Goal: Task Accomplishment & Management: Manage account settings

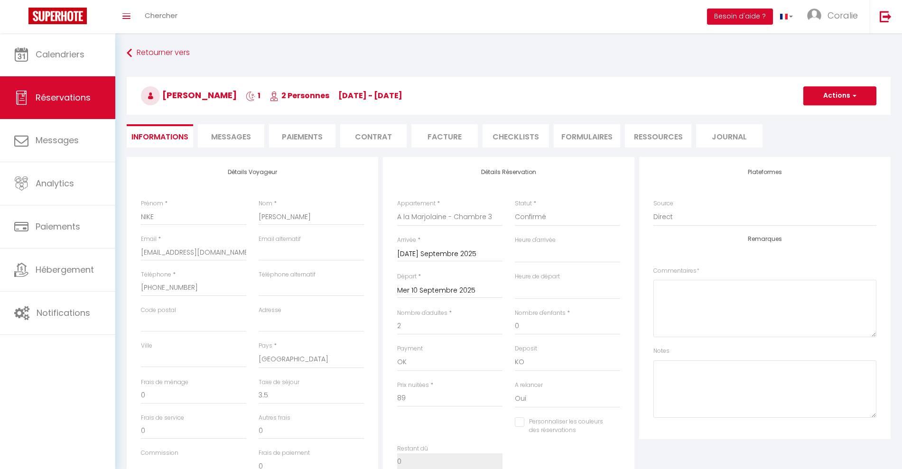
select select "DE"
select select "66845"
select select
select select "14"
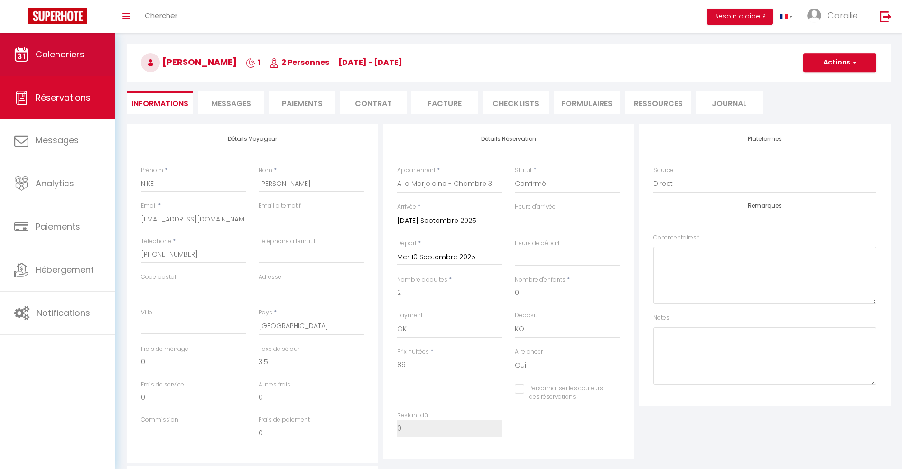
click at [37, 57] on span "Calendriers" at bounding box center [60, 54] width 49 height 12
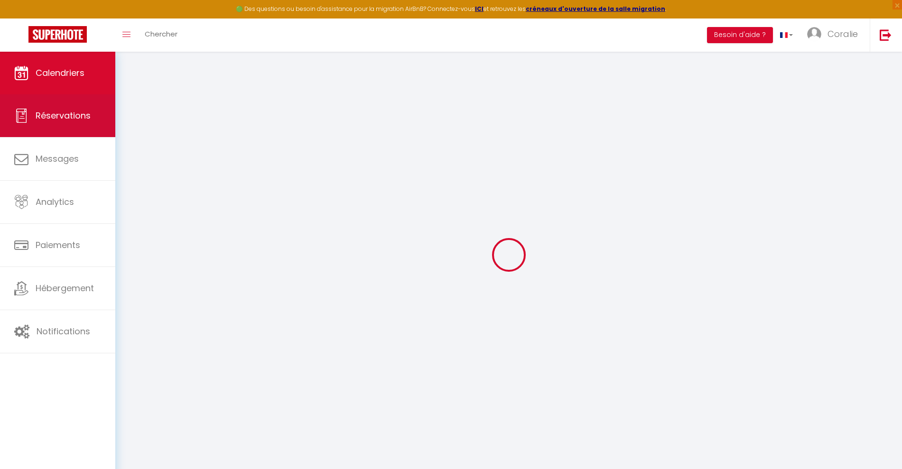
select select
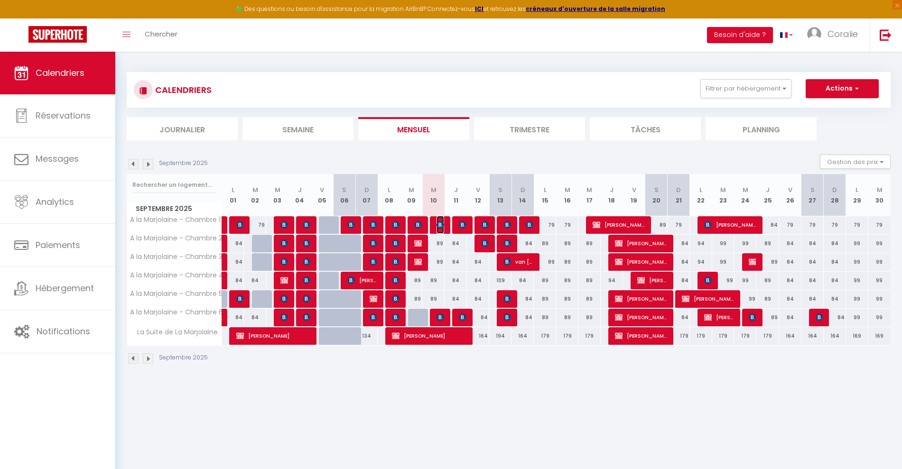
click at [439, 228] on img at bounding box center [440, 225] width 8 height 8
select select "OK"
select select "0"
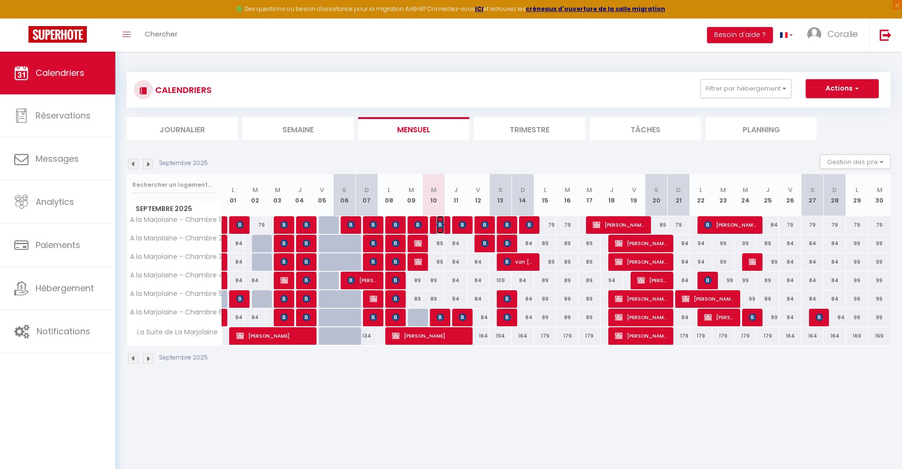
select select "1"
select select
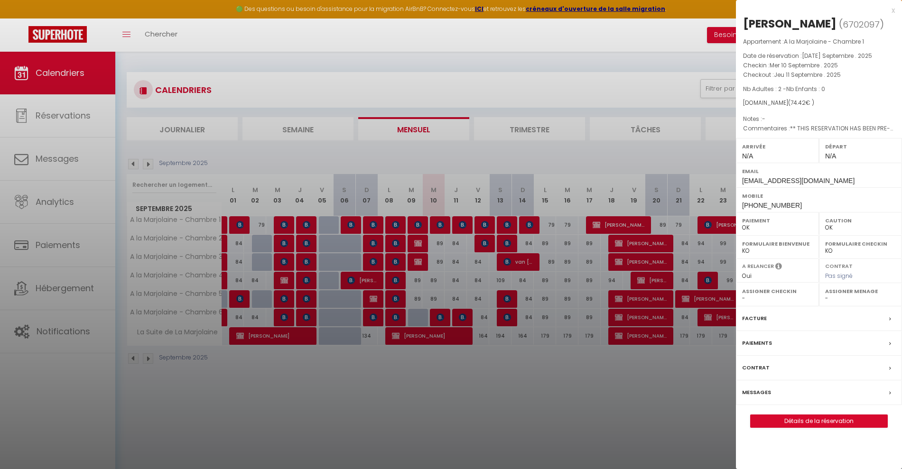
click at [436, 315] on div at bounding box center [451, 234] width 902 height 469
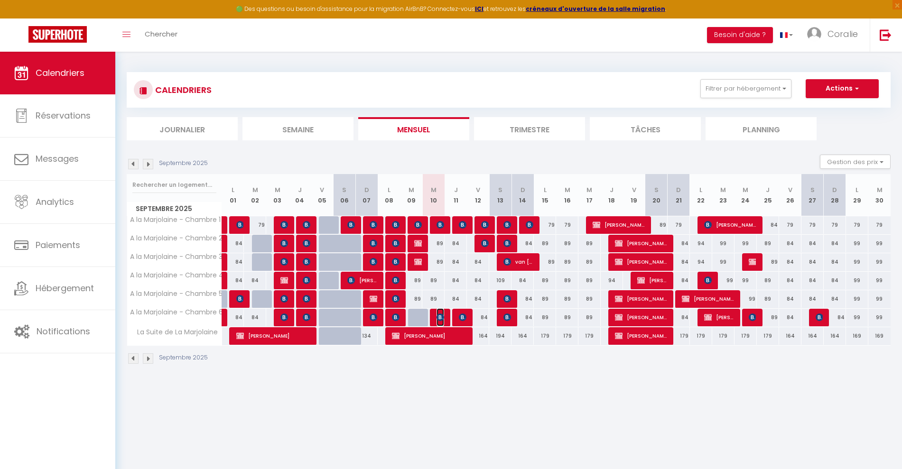
click at [438, 315] on img at bounding box center [440, 318] width 8 height 8
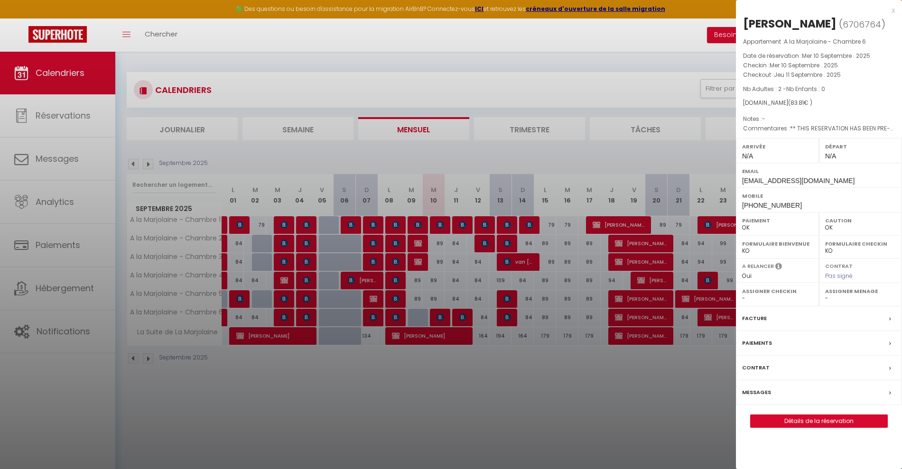
click at [440, 316] on div at bounding box center [451, 234] width 902 height 469
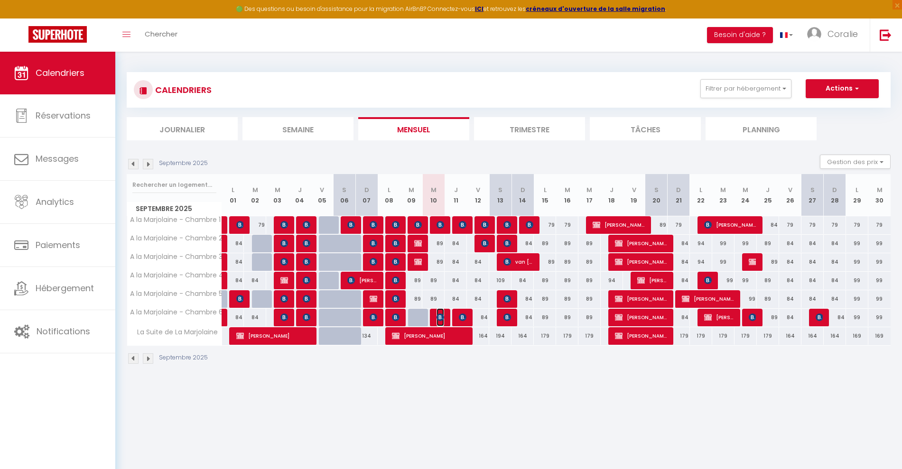
click at [439, 315] on img at bounding box center [440, 318] width 8 height 8
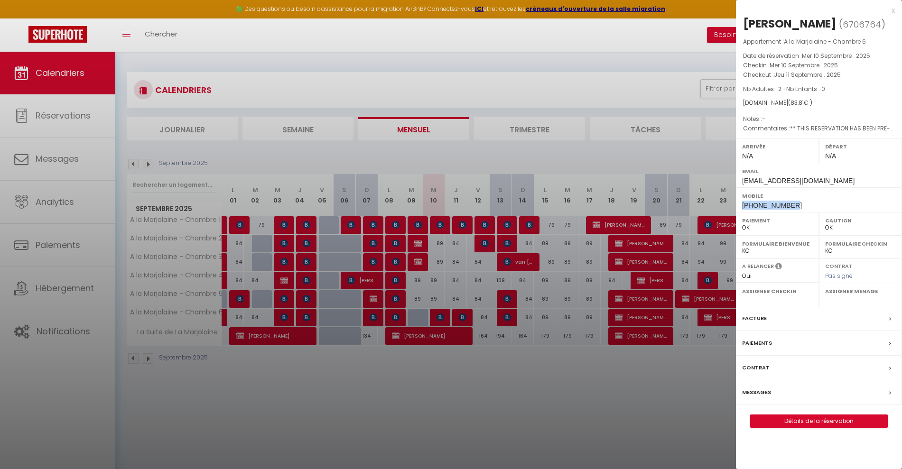
drag, startPoint x: 799, startPoint y: 204, endPoint x: 738, endPoint y: 206, distance: 61.2
click at [738, 206] on div "Mobile [PHONE_NUMBER]" at bounding box center [819, 199] width 166 height 25
copy span "[PHONE_NUMBER]"
click at [443, 316] on div at bounding box center [451, 234] width 902 height 469
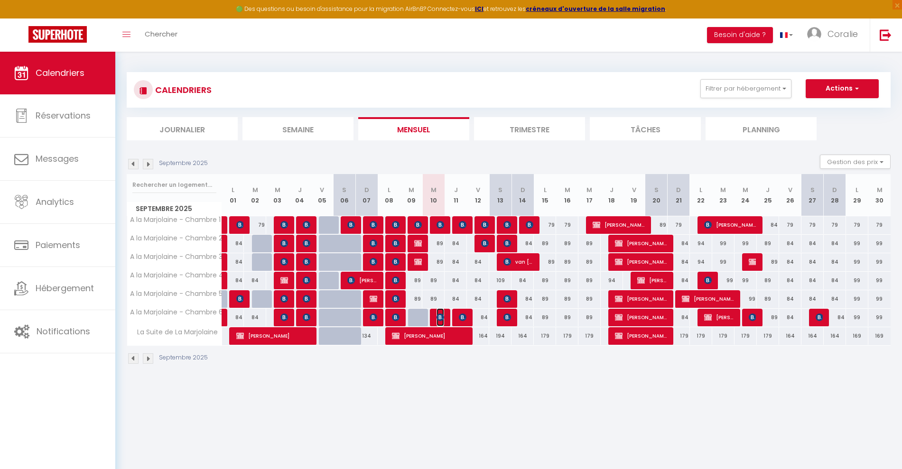
click at [440, 317] on img at bounding box center [440, 318] width 8 height 8
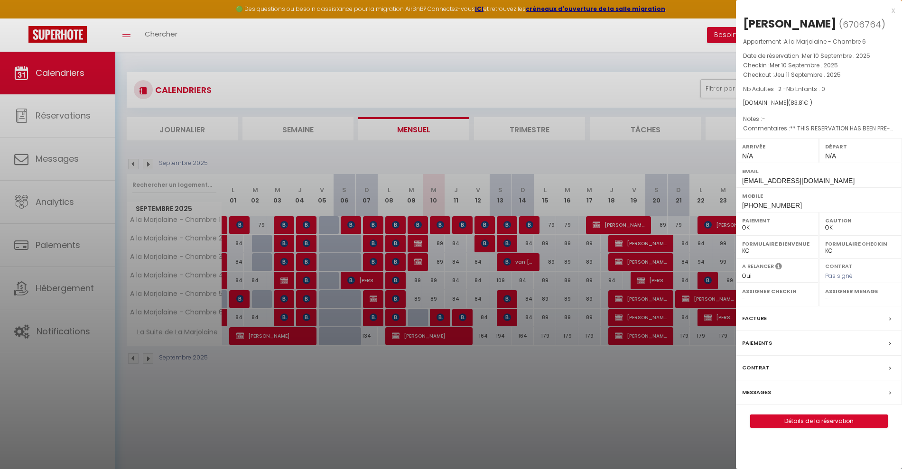
click at [263, 377] on div at bounding box center [451, 234] width 902 height 469
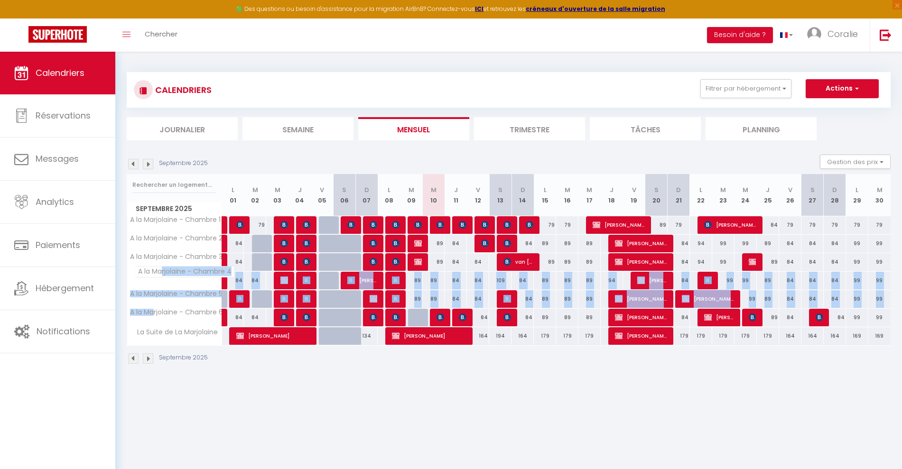
drag, startPoint x: 163, startPoint y: 318, endPoint x: 162, endPoint y: 276, distance: 41.8
click at [162, 276] on tbody "A la Marjolaine - Chambre 1 79 [PERSON_NAME] [PERSON_NAME] 79 79 [PERSON_NAME] …" at bounding box center [509, 281] width 764 height 130
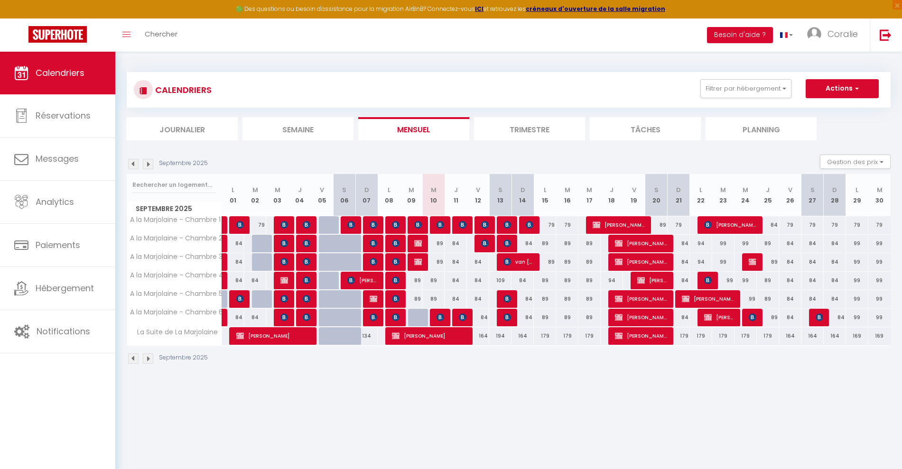
click at [540, 429] on body "🟢 Des questions ou besoin d'assistance pour la migration AirBnB? Connectez-vous…" at bounding box center [451, 286] width 902 height 469
click at [465, 399] on body "🟢 Des questions ou besoin d'assistance pour la migration AirBnB? Connectez-vous…" at bounding box center [451, 286] width 902 height 469
click at [440, 225] on img at bounding box center [440, 225] width 8 height 8
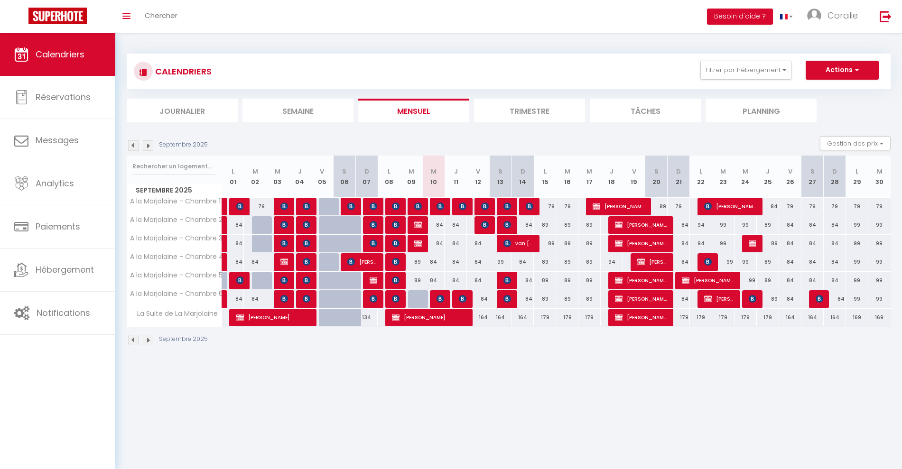
click at [131, 341] on img at bounding box center [133, 340] width 10 height 10
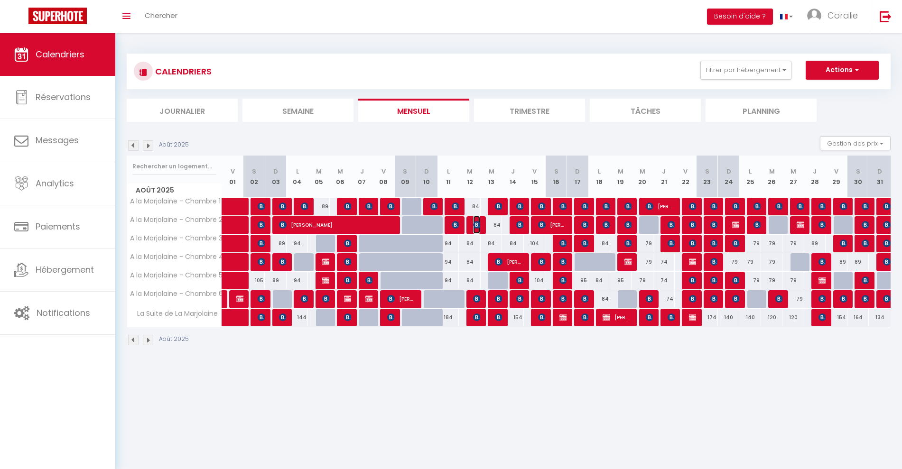
click at [475, 223] on img at bounding box center [477, 225] width 8 height 8
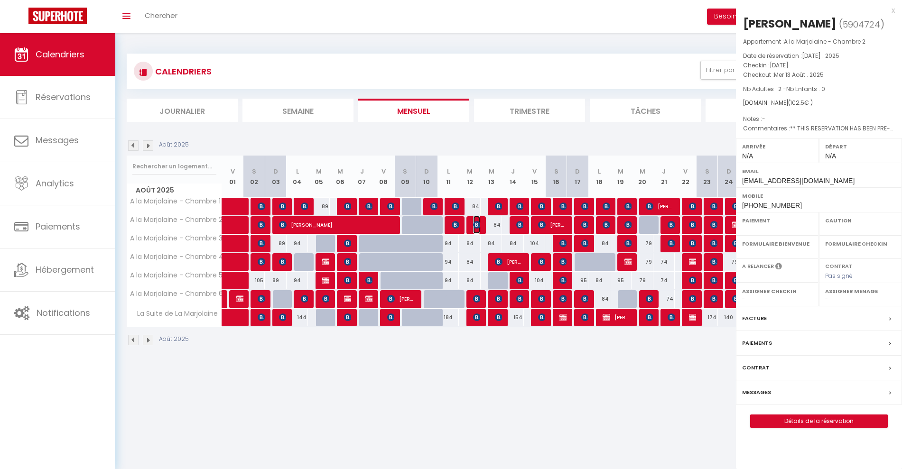
select select "OK"
select select "KO"
select select "0"
select select "1"
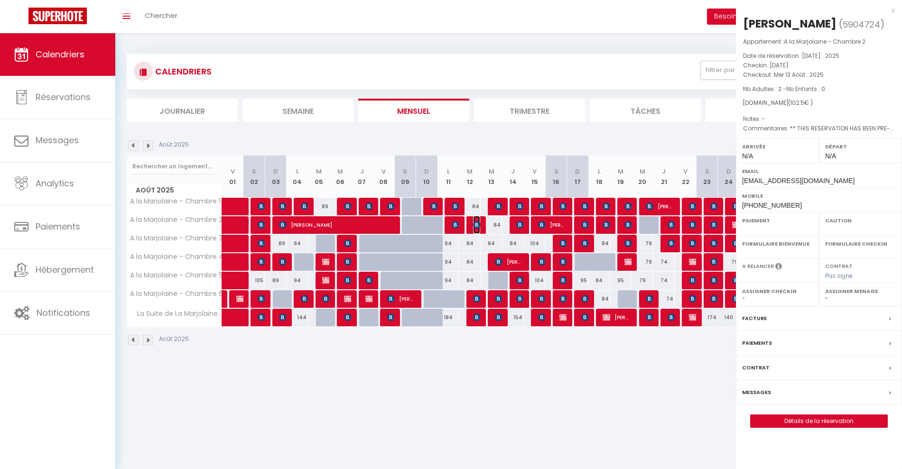
select select
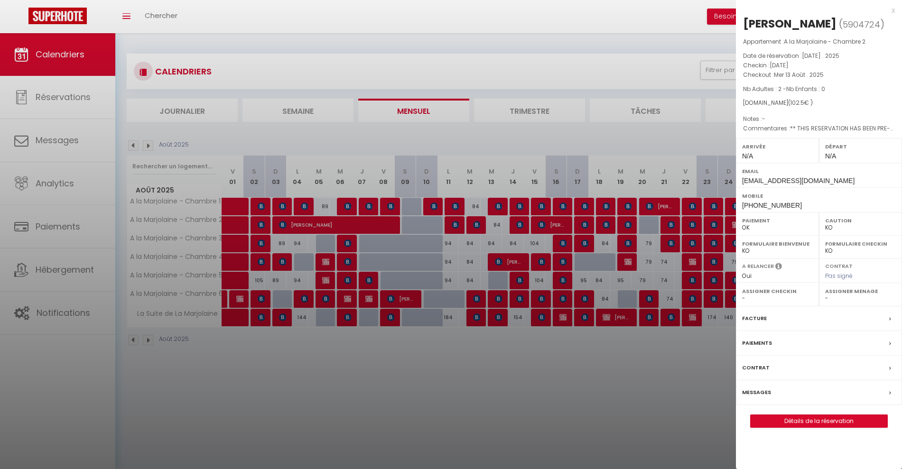
click at [476, 301] on div at bounding box center [451, 234] width 902 height 469
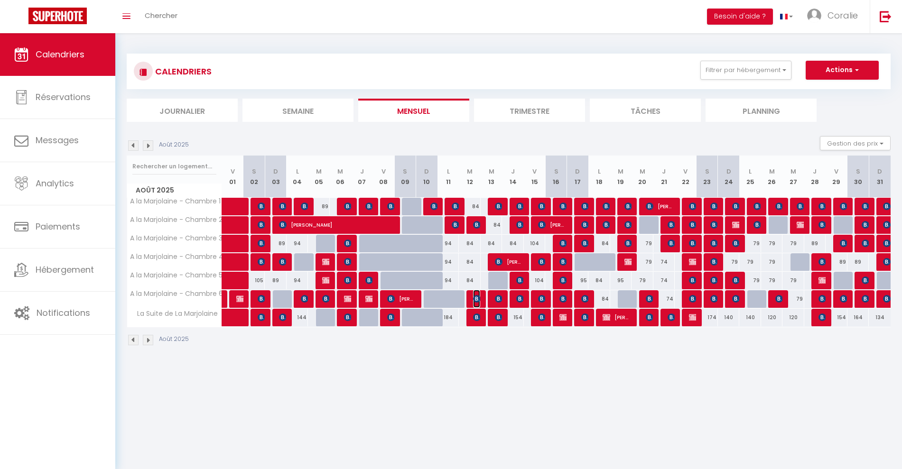
click at [476, 301] on img at bounding box center [477, 299] width 8 height 8
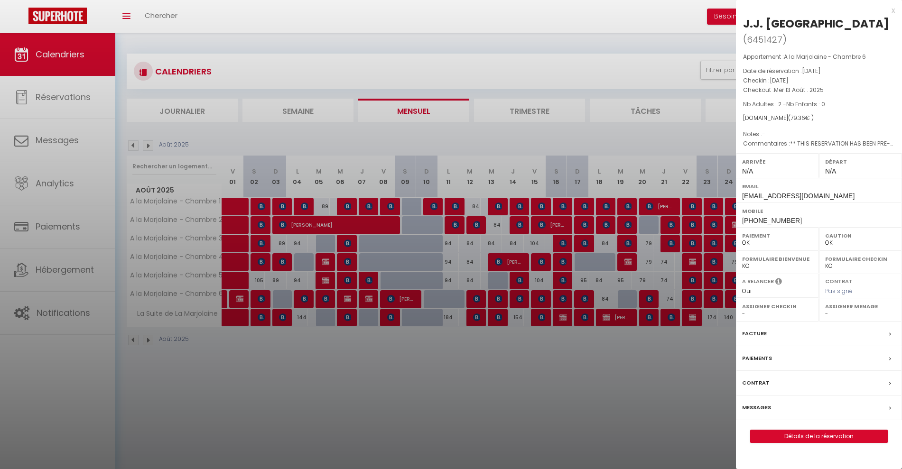
click at [475, 317] on div at bounding box center [451, 234] width 902 height 469
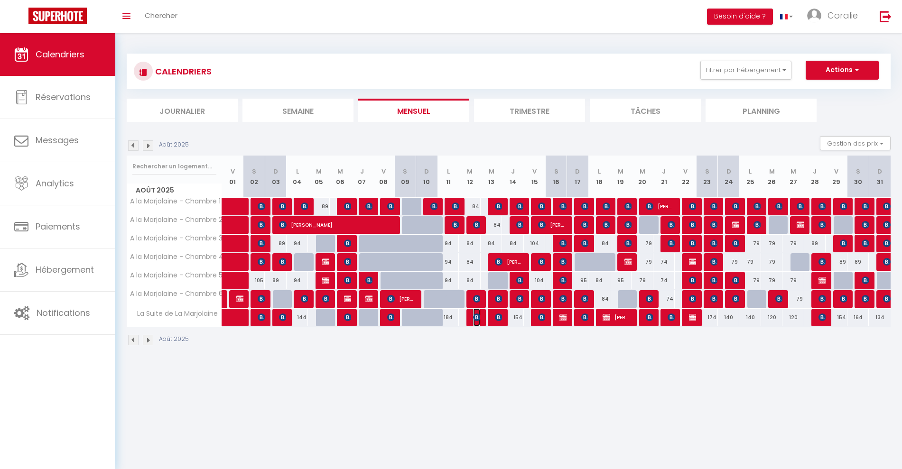
click at [475, 317] on img at bounding box center [477, 318] width 8 height 8
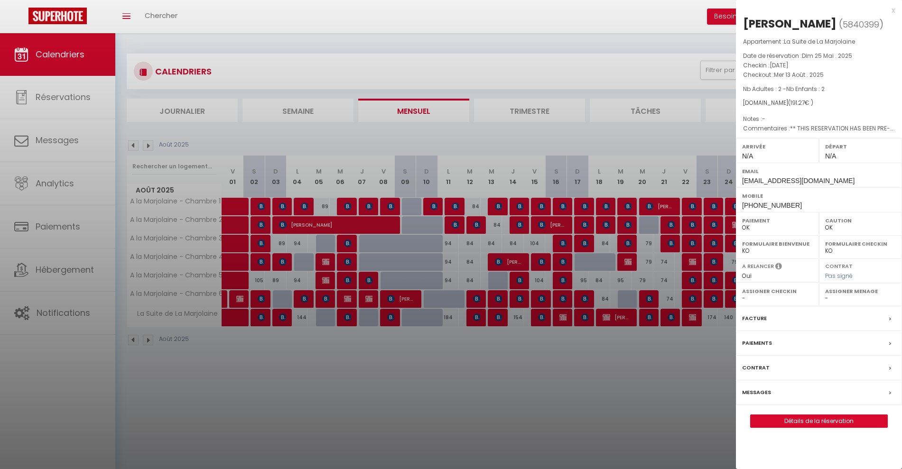
click at [370, 396] on div at bounding box center [451, 234] width 902 height 469
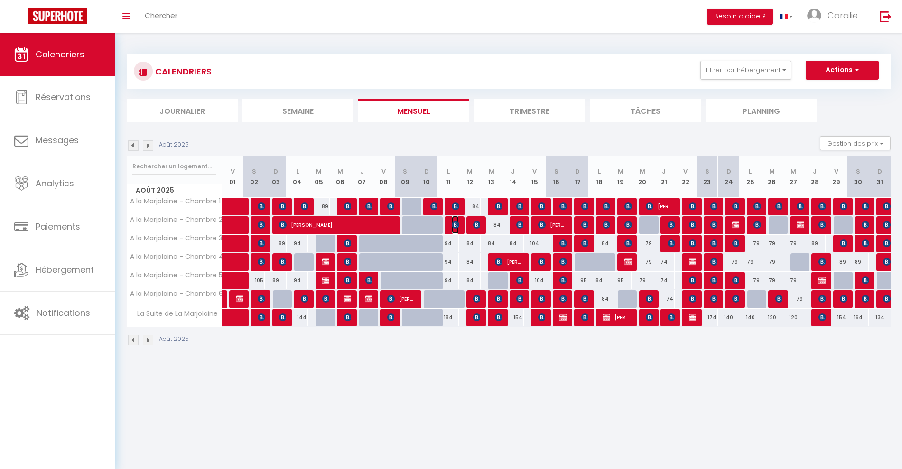
click at [455, 224] on img at bounding box center [456, 225] width 8 height 8
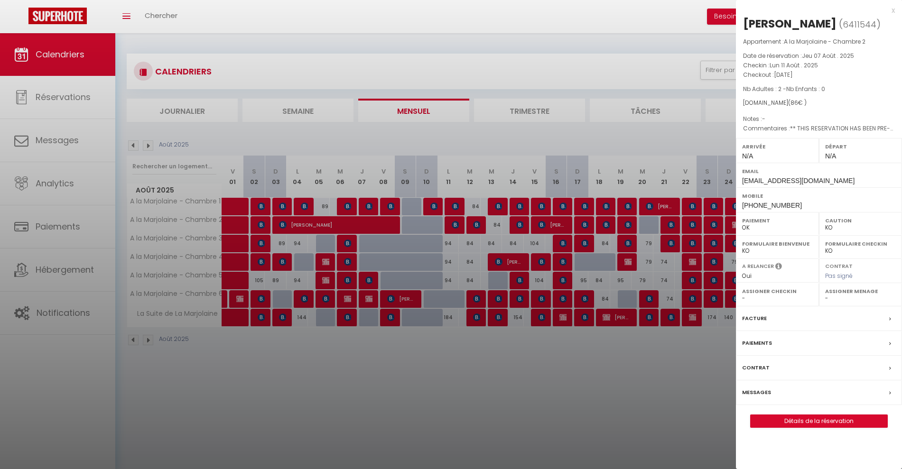
click at [452, 203] on div at bounding box center [451, 234] width 902 height 469
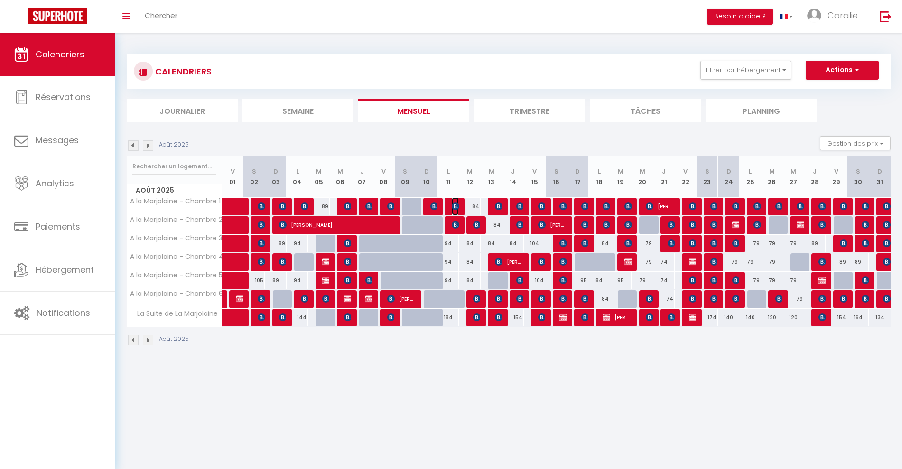
click at [452, 203] on img at bounding box center [456, 207] width 8 height 8
select select "OK"
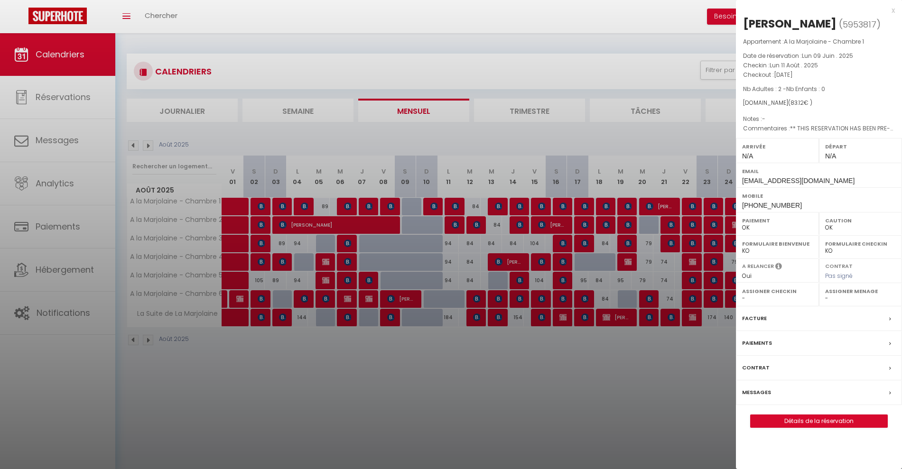
click at [500, 206] on div at bounding box center [451, 234] width 902 height 469
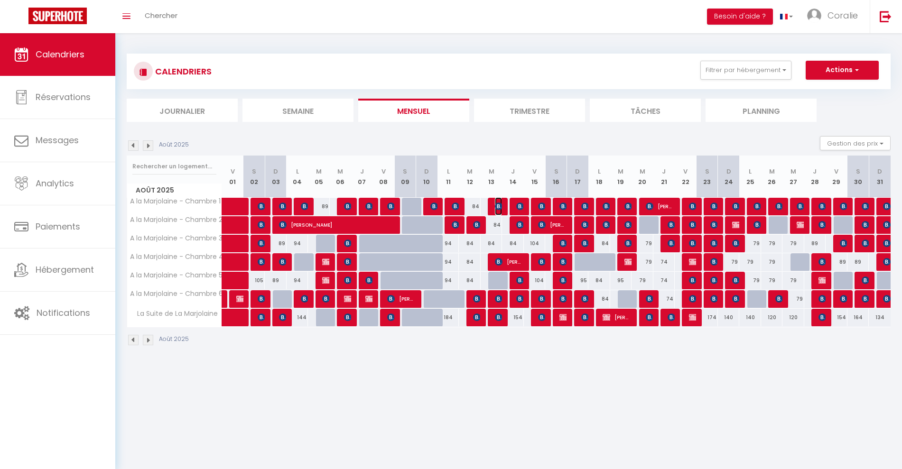
click at [500, 206] on img at bounding box center [499, 207] width 8 height 8
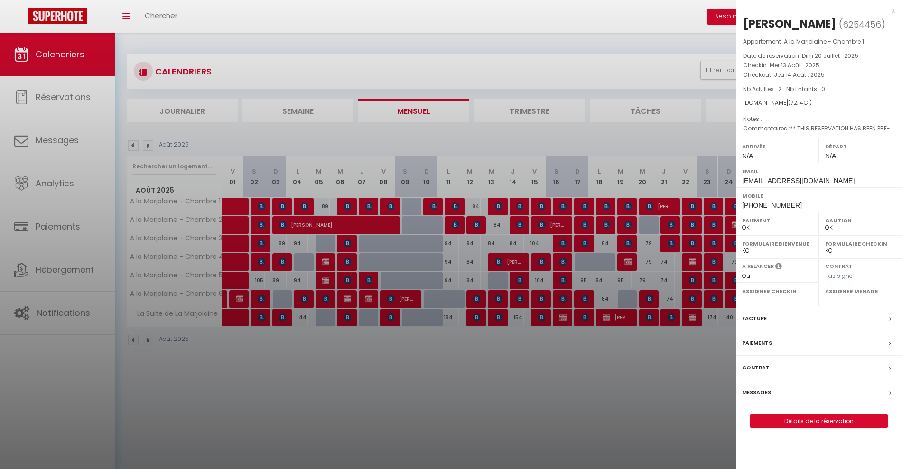
drag, startPoint x: 742, startPoint y: 193, endPoint x: 849, endPoint y: 196, distance: 106.8
click at [849, 185] on span "kmaste.569431@guest.booking.com" at bounding box center [798, 181] width 112 height 8
copy span "kmaste.569431@guest.booking.com"
